Goal: Task Accomplishment & Management: Use online tool/utility

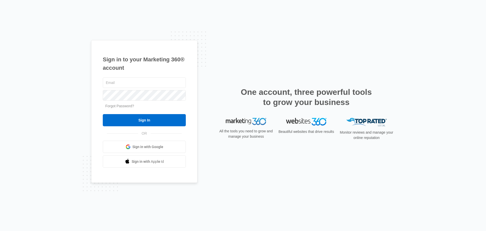
type input "[PERSON_NAME][EMAIL_ADDRESS][PERSON_NAME][DOMAIN_NAME]"
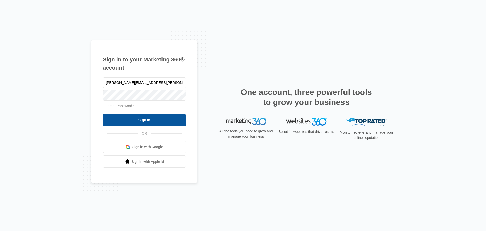
click at [151, 118] on input "Sign In" at bounding box center [144, 120] width 83 height 12
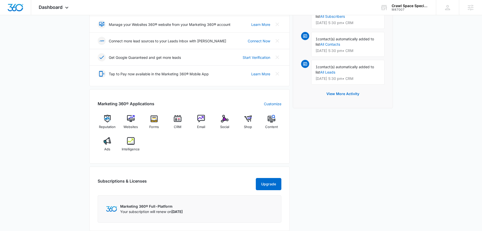
scroll to position [152, 0]
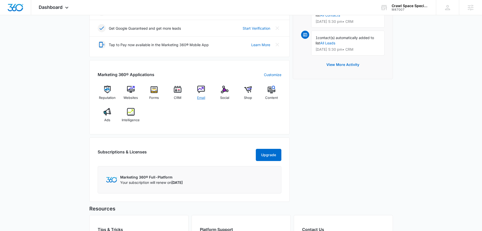
click at [201, 89] on img at bounding box center [202, 90] width 8 height 8
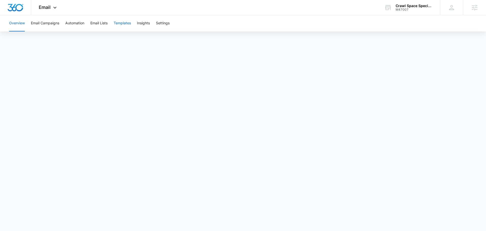
click at [128, 24] on button "Templates" at bounding box center [122, 23] width 17 height 16
click at [45, 8] on span "Email" at bounding box center [45, 7] width 12 height 5
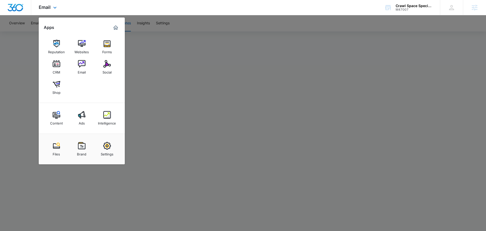
drag, startPoint x: 81, startPoint y: 46, endPoint x: 97, endPoint y: 50, distance: 16.5
click at [81, 46] on img at bounding box center [82, 44] width 8 height 8
